Goal: Information Seeking & Learning: Learn about a topic

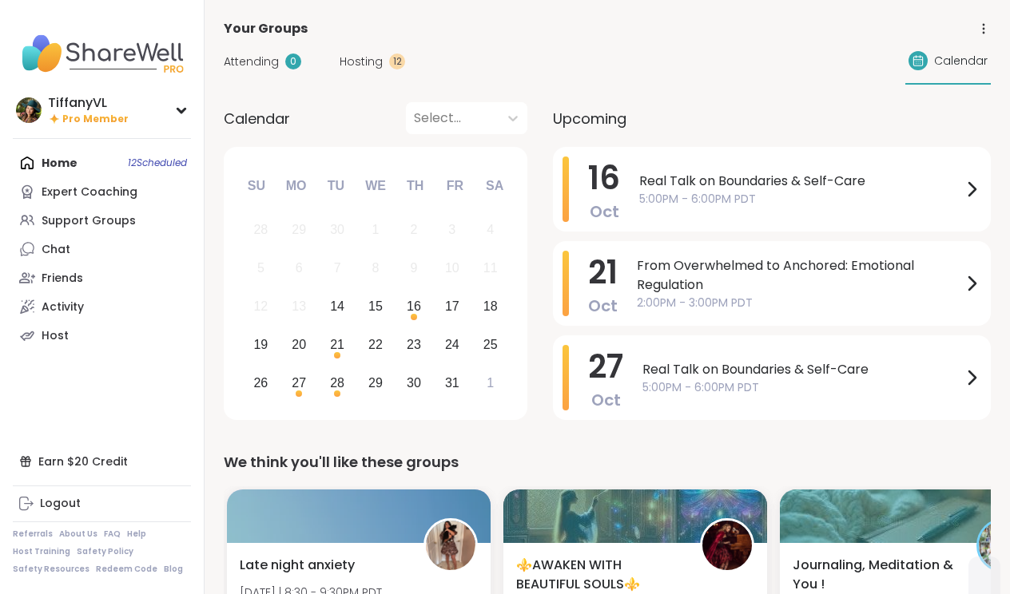
click at [129, 54] on img at bounding box center [102, 54] width 178 height 56
click at [38, 61] on img at bounding box center [102, 54] width 178 height 56
click at [32, 63] on img at bounding box center [102, 54] width 178 height 56
click at [35, 113] on img at bounding box center [29, 110] width 26 height 26
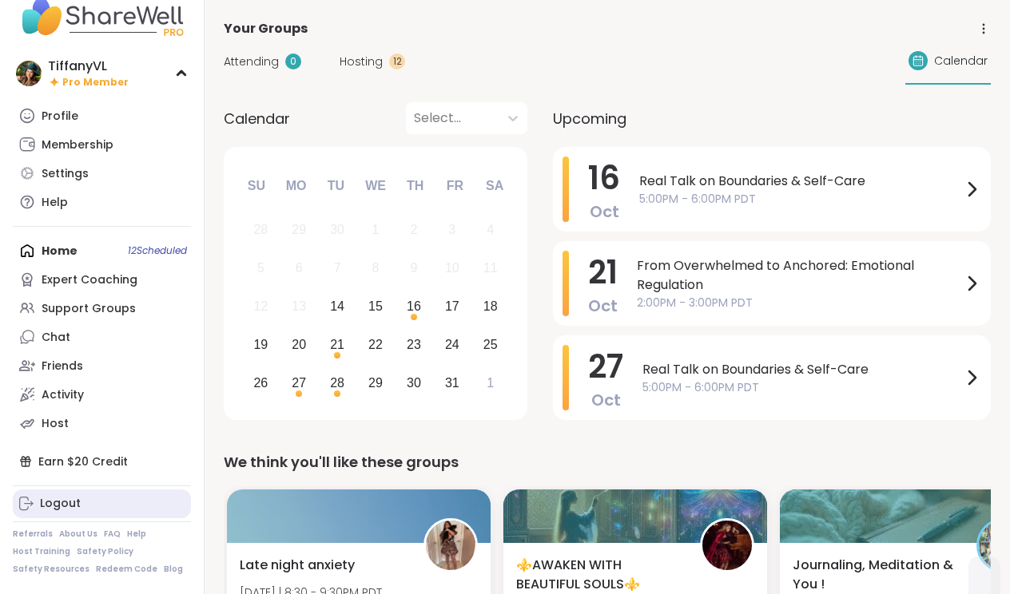
scroll to position [36, 0]
click at [70, 534] on link "About Us" at bounding box center [78, 535] width 38 height 11
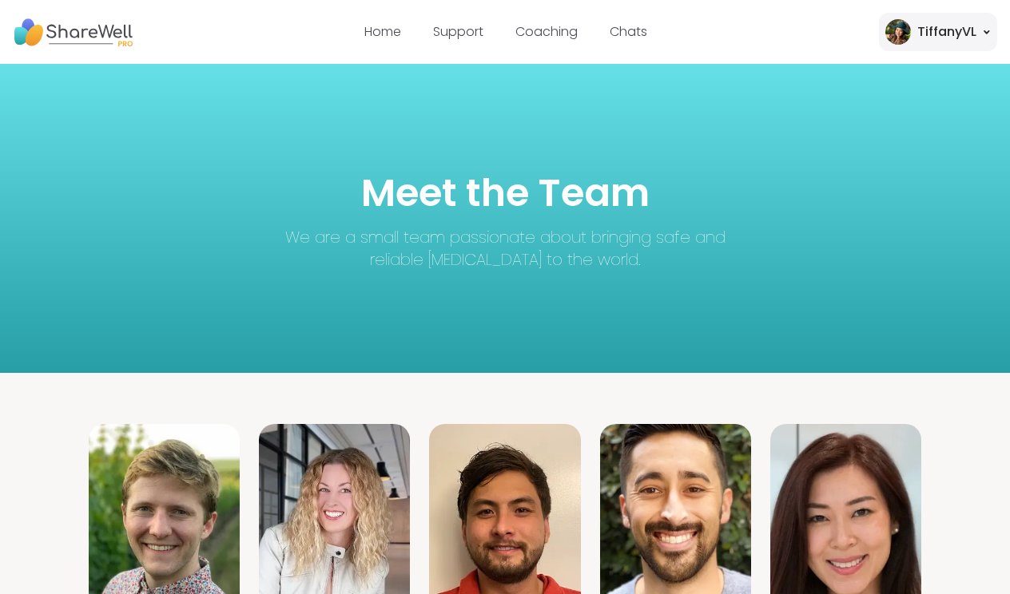
click at [81, 33] on img at bounding box center [73, 32] width 120 height 44
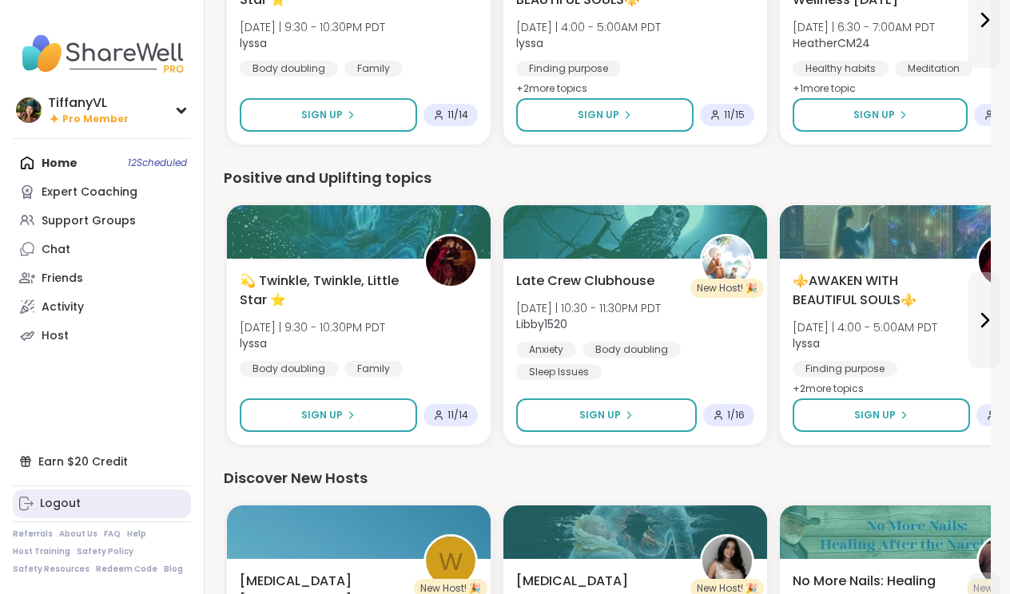
scroll to position [1513, 0]
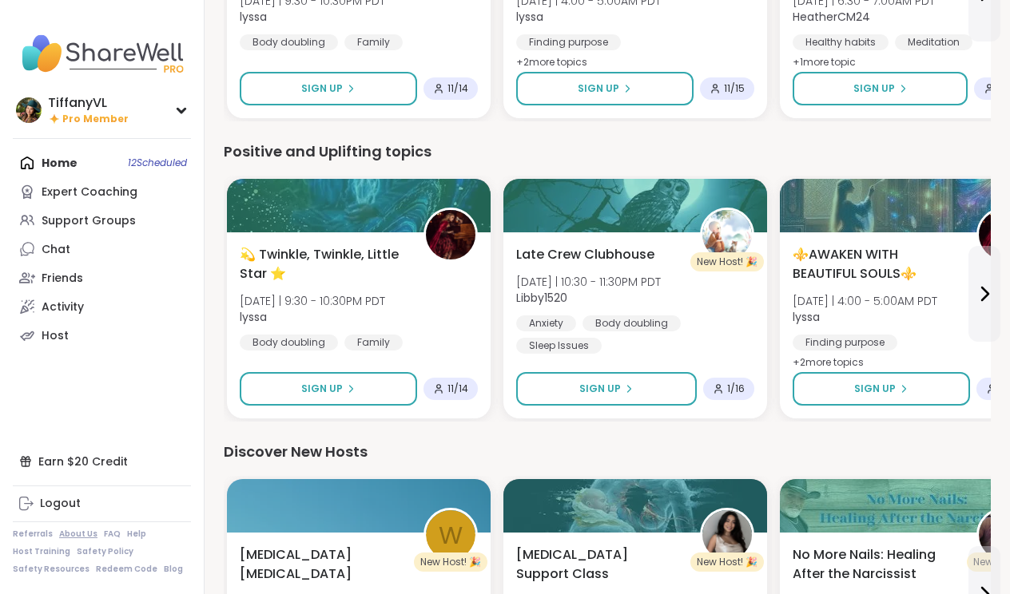
click at [74, 536] on link "About Us" at bounding box center [78, 534] width 38 height 11
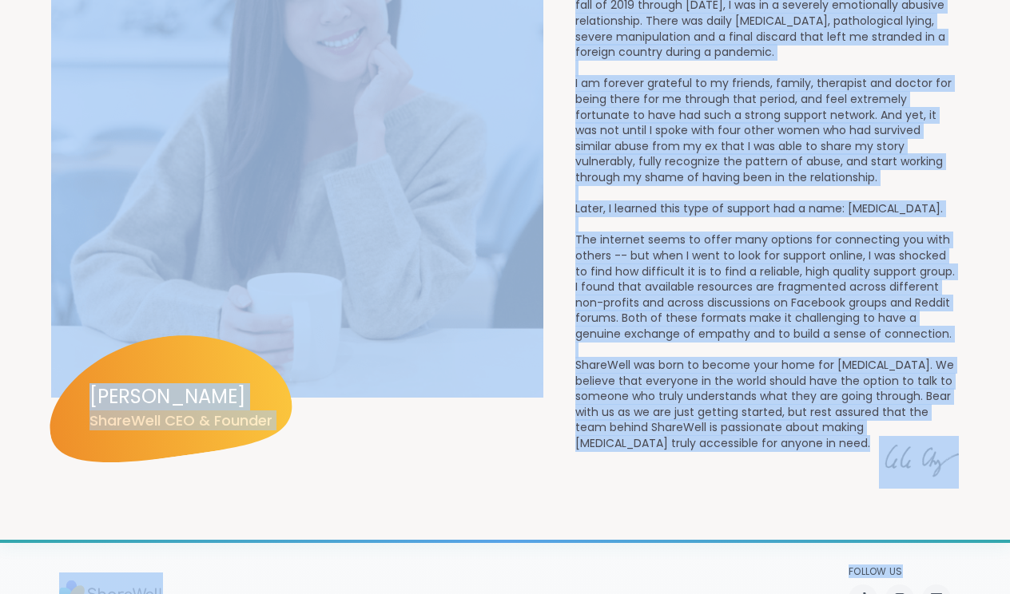
scroll to position [1751, 0]
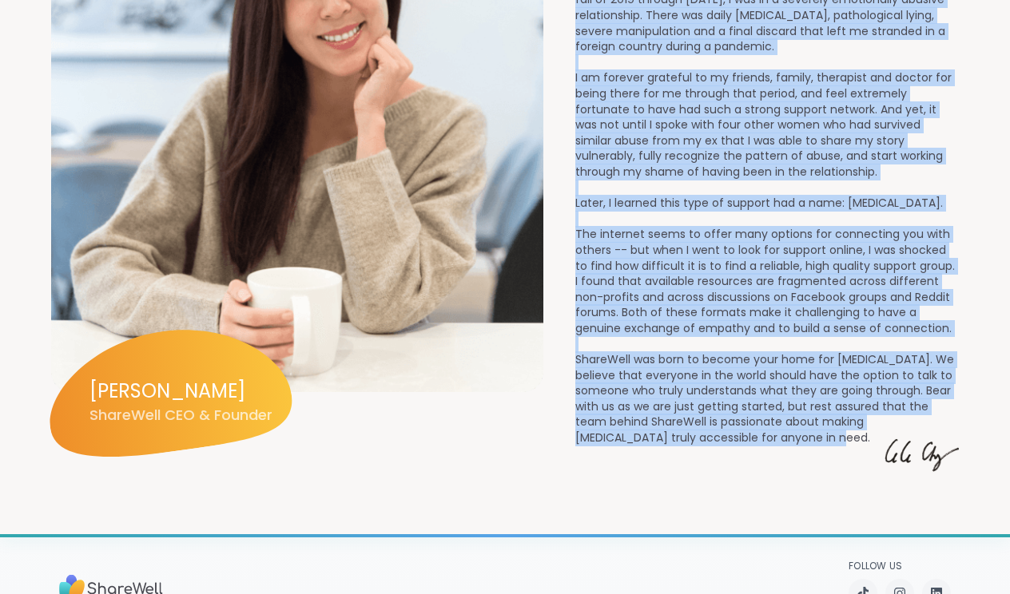
drag, startPoint x: 577, startPoint y: 64, endPoint x: 871, endPoint y: 405, distance: 450.4
click at [871, 405] on div "Our Story Dear ShareWell Members, Welcome, we’re so glad you're here. [PERSON_N…" at bounding box center [767, 171] width 384 height 624
copy div "Lor Ipsum Dolo SitamEtco Adipisc, Elitsed, do’ei te inci utl'et dolo. MagnaAliq…"
